Goal: Transaction & Acquisition: Purchase product/service

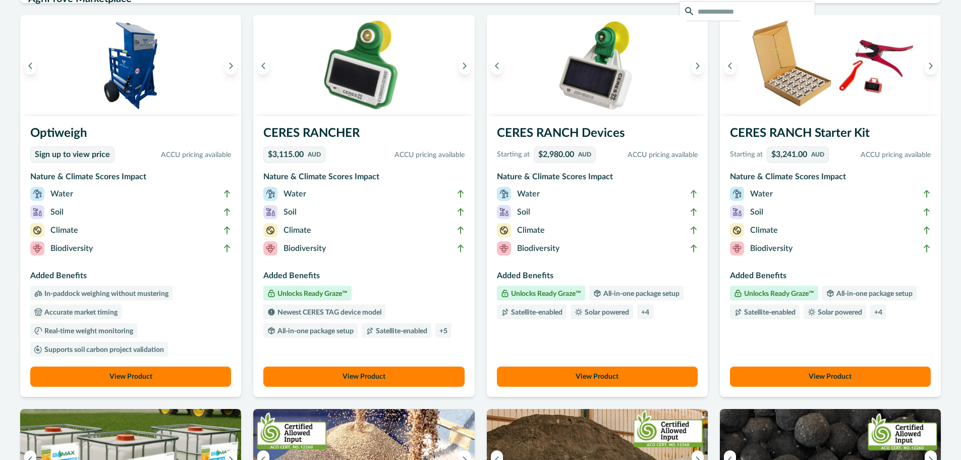
scroll to position [73, 0]
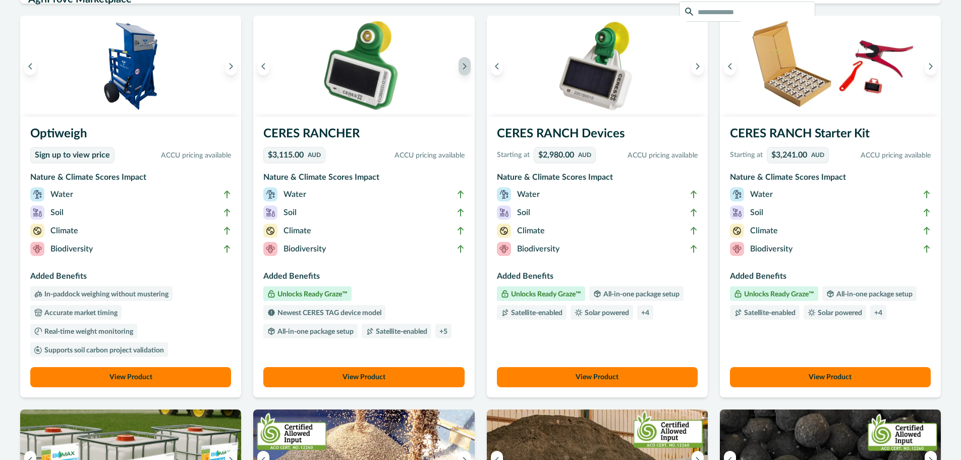
click at [466, 65] on icon "Next image" at bounding box center [464, 66] width 7 height 7
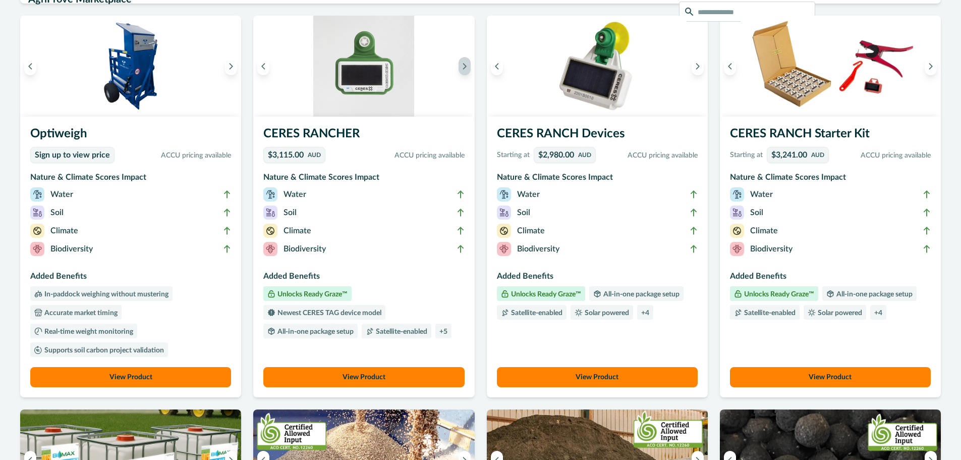
click at [466, 65] on icon "Next image" at bounding box center [464, 66] width 7 height 7
click at [232, 68] on icon "Next image" at bounding box center [231, 67] width 3 height 6
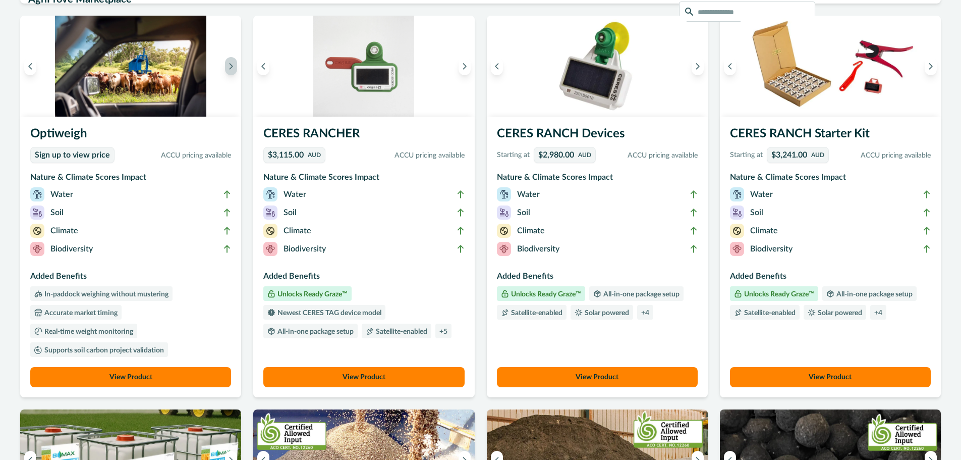
click at [232, 68] on icon "Next image" at bounding box center [231, 67] width 3 height 6
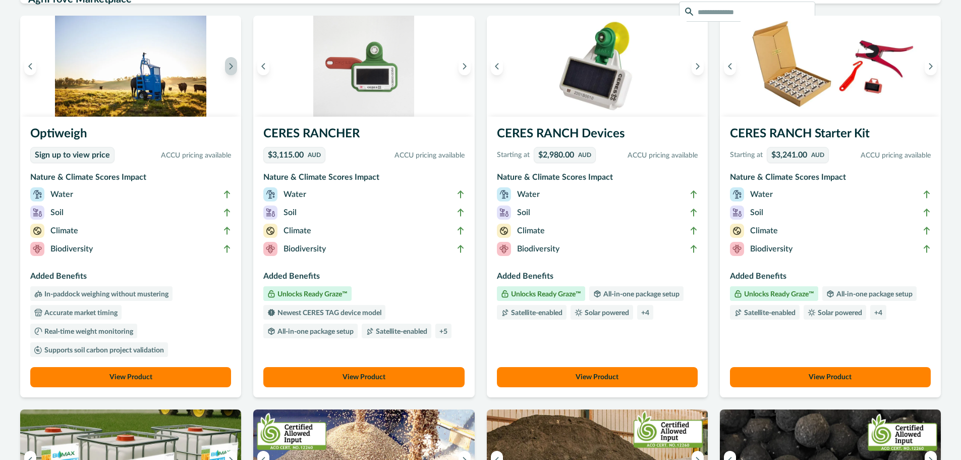
click at [232, 68] on icon "Next image" at bounding box center [231, 67] width 3 height 6
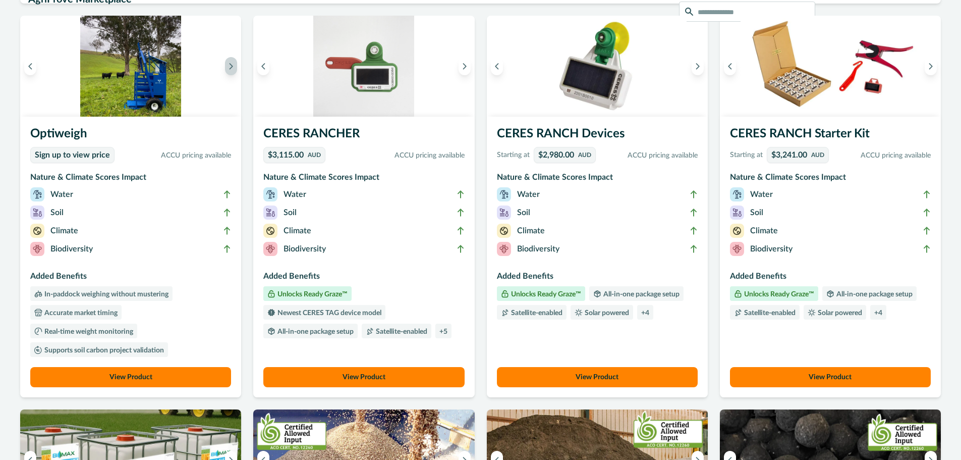
click at [232, 68] on icon "Next image" at bounding box center [231, 67] width 3 height 6
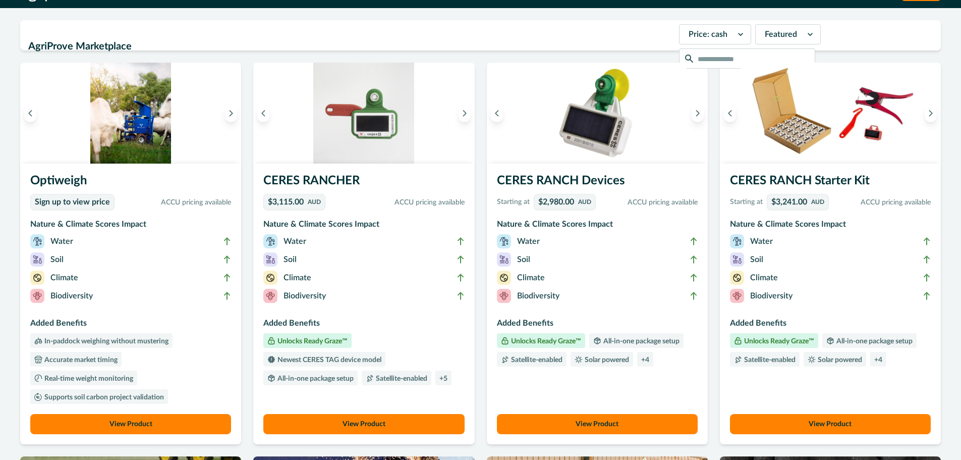
scroll to position [0, 0]
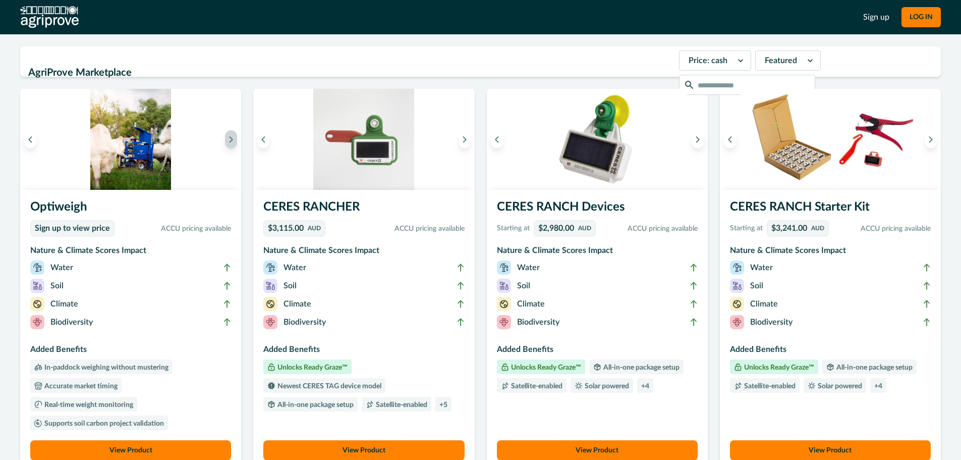
click at [233, 138] on icon "Next image" at bounding box center [230, 139] width 7 height 7
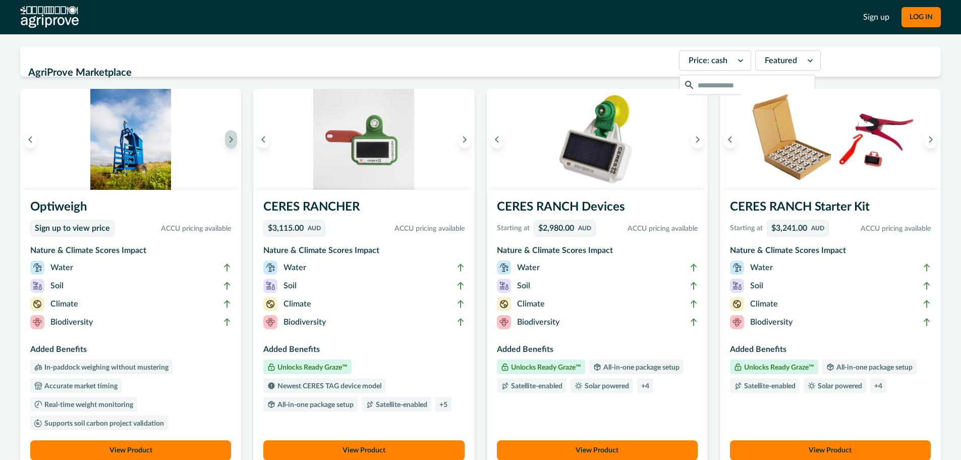
click at [233, 138] on icon "Next image" at bounding box center [230, 139] width 7 height 7
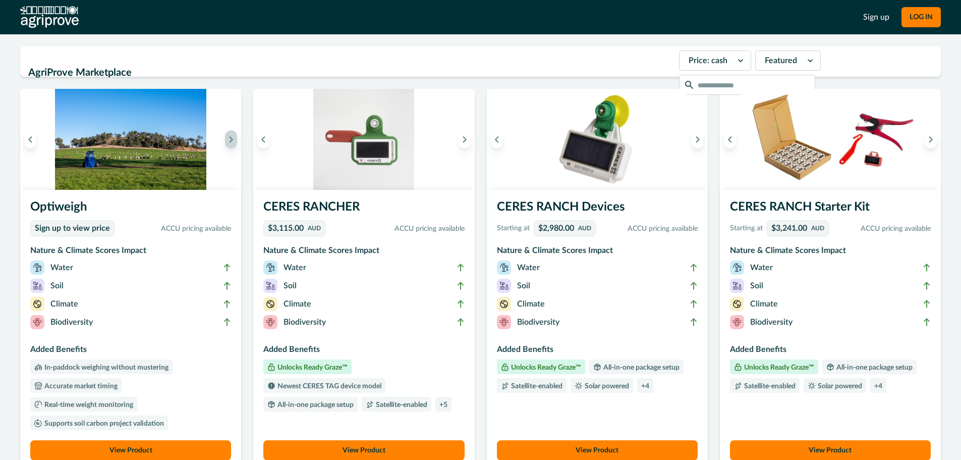
click at [233, 138] on icon "Next image" at bounding box center [230, 139] width 7 height 7
